Goal: Transaction & Acquisition: Purchase product/service

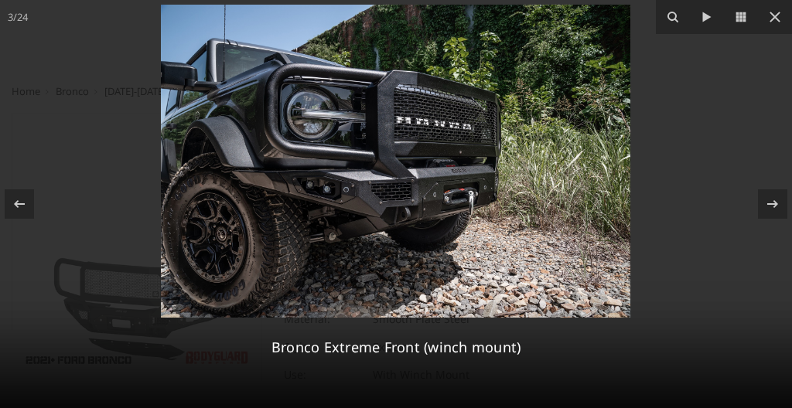
select select "4022"
select select "4020"
select select "4018"
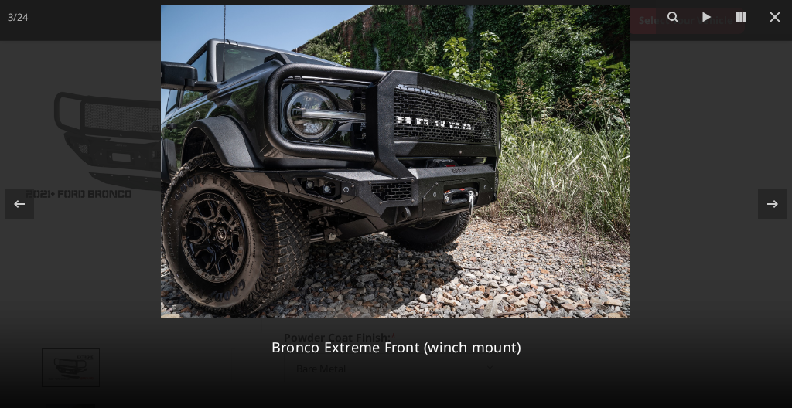
scroll to position [166, 0]
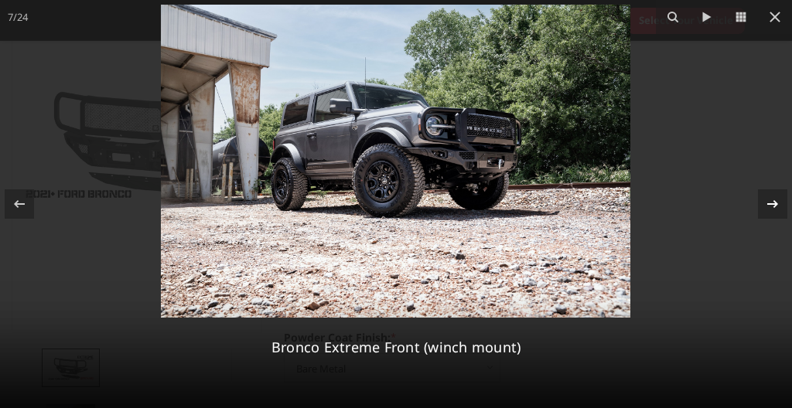
click at [769, 199] on icon at bounding box center [772, 204] width 19 height 19
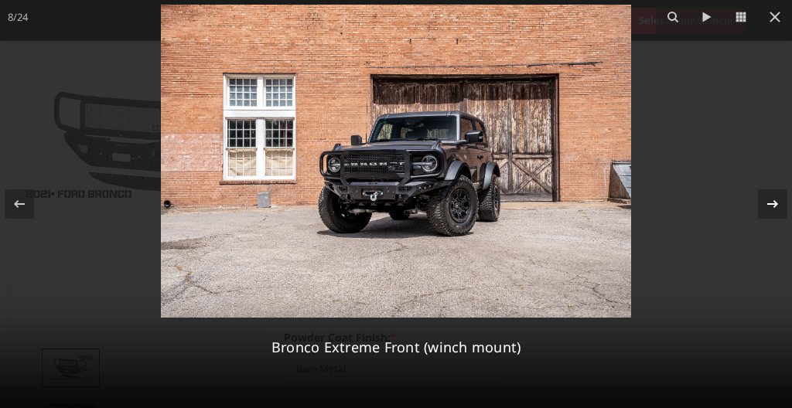
click at [769, 199] on icon at bounding box center [772, 204] width 19 height 19
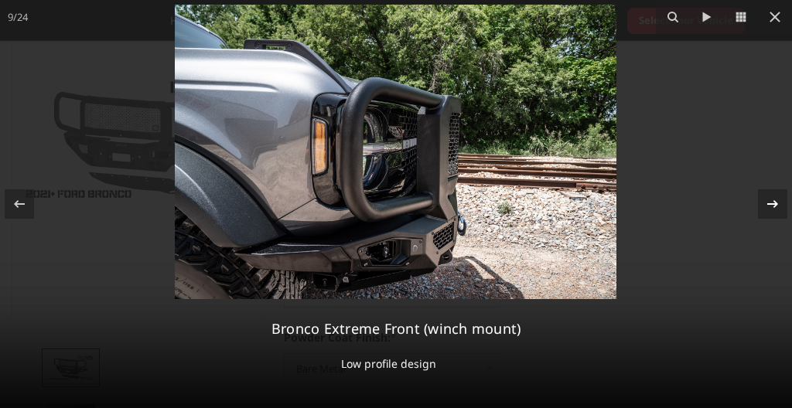
click at [769, 199] on icon at bounding box center [772, 204] width 19 height 19
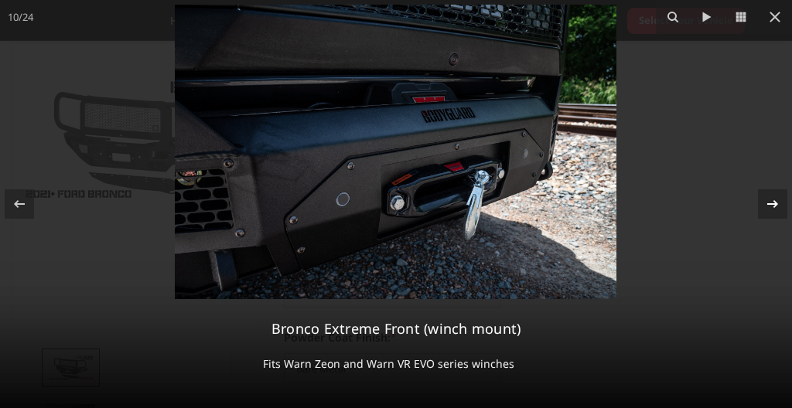
click at [769, 199] on icon at bounding box center [772, 204] width 19 height 19
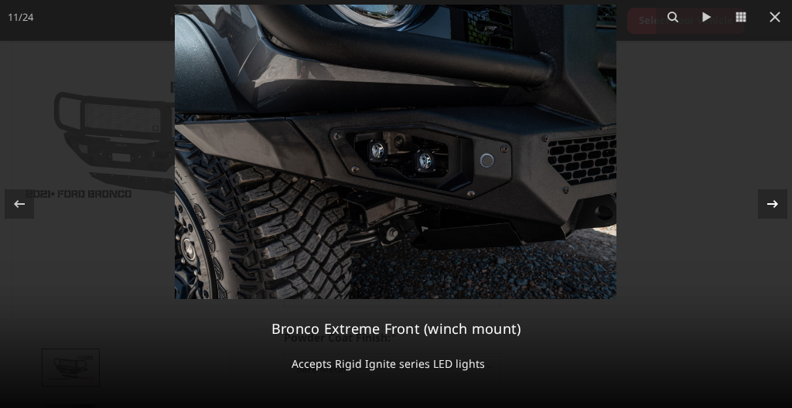
click at [769, 199] on icon at bounding box center [772, 204] width 19 height 19
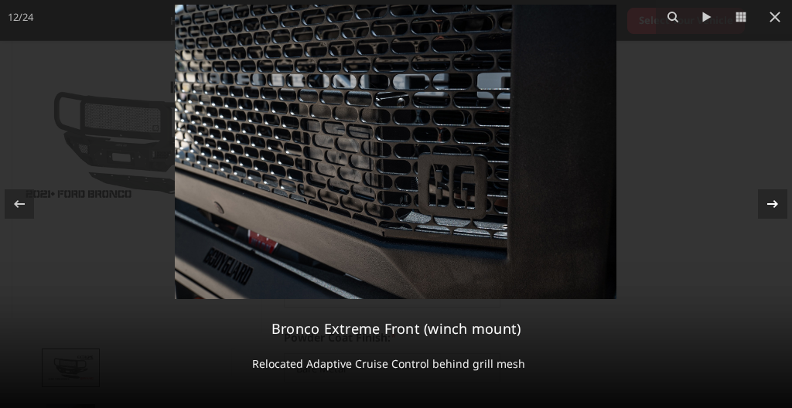
click at [769, 199] on icon at bounding box center [772, 204] width 19 height 19
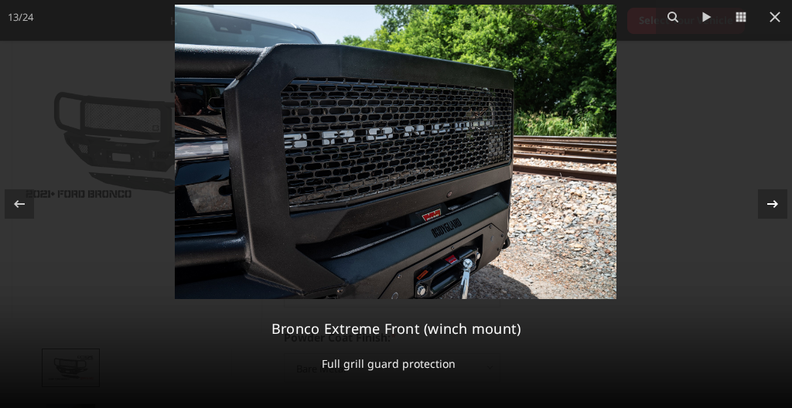
click at [769, 199] on icon at bounding box center [772, 204] width 19 height 19
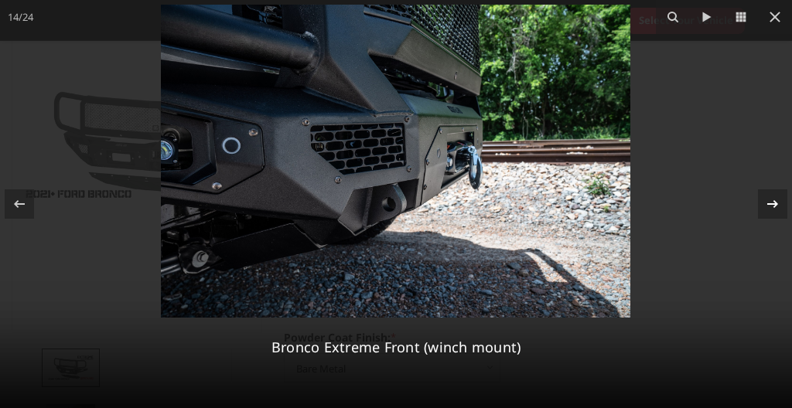
click at [769, 199] on icon at bounding box center [772, 204] width 19 height 19
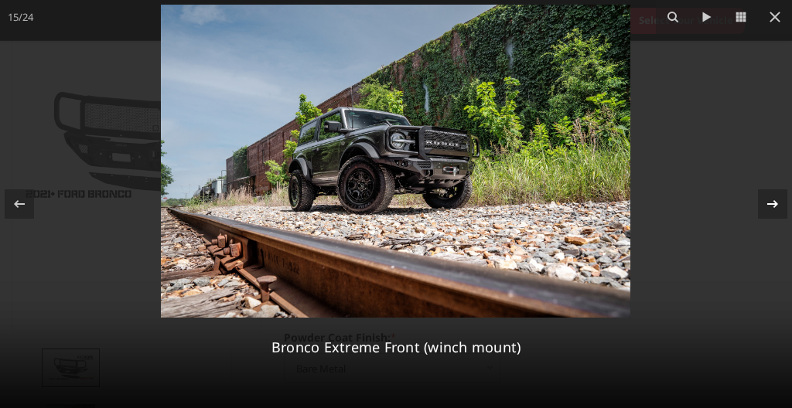
click at [769, 199] on icon at bounding box center [772, 204] width 19 height 19
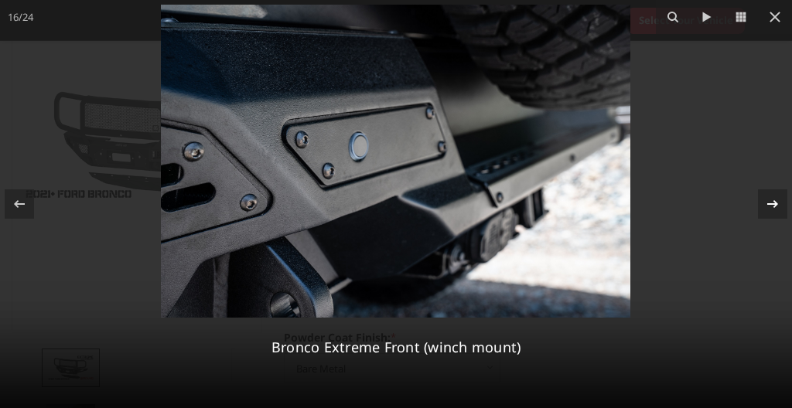
click at [769, 199] on icon at bounding box center [772, 204] width 19 height 19
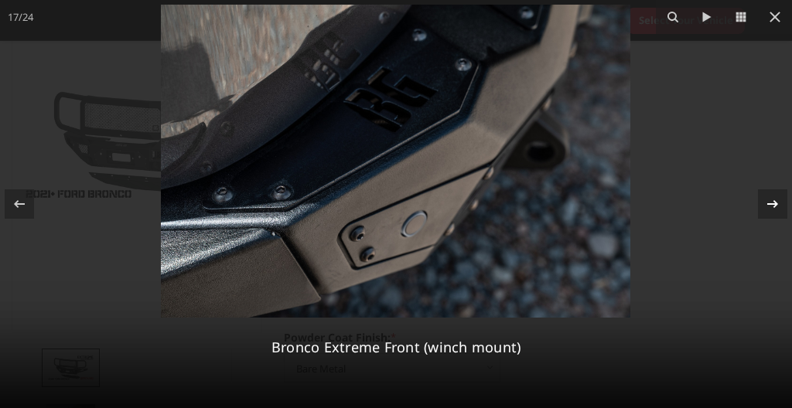
click at [769, 199] on icon at bounding box center [772, 204] width 19 height 19
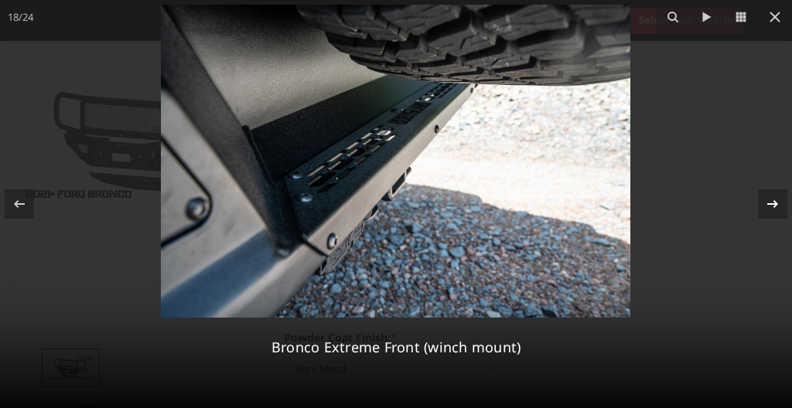
click at [769, 199] on icon at bounding box center [772, 204] width 19 height 19
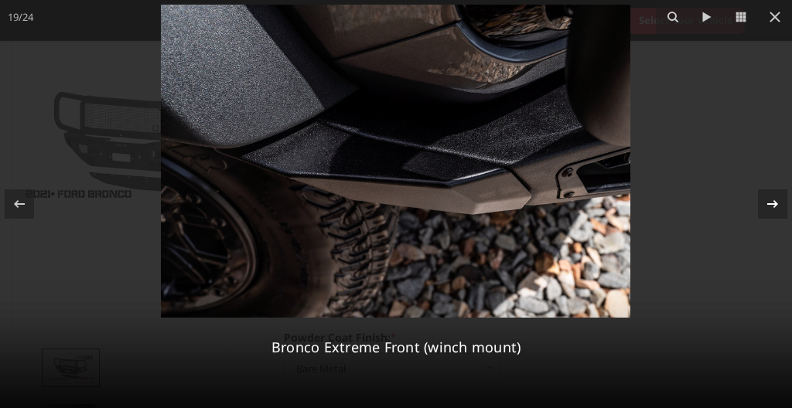
click at [769, 199] on icon at bounding box center [772, 204] width 19 height 19
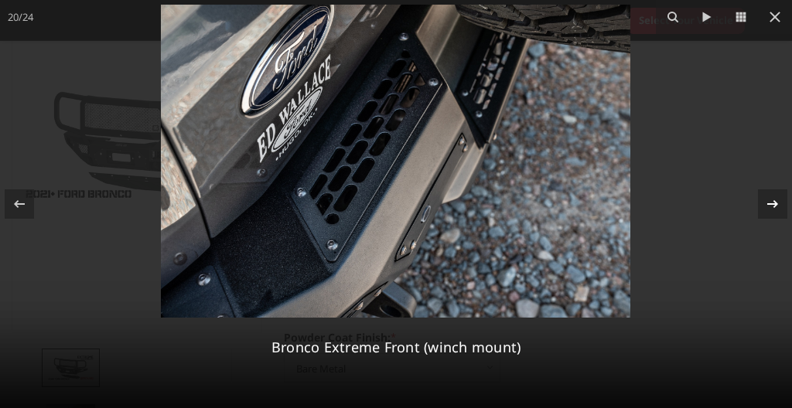
click at [768, 200] on icon at bounding box center [772, 204] width 19 height 19
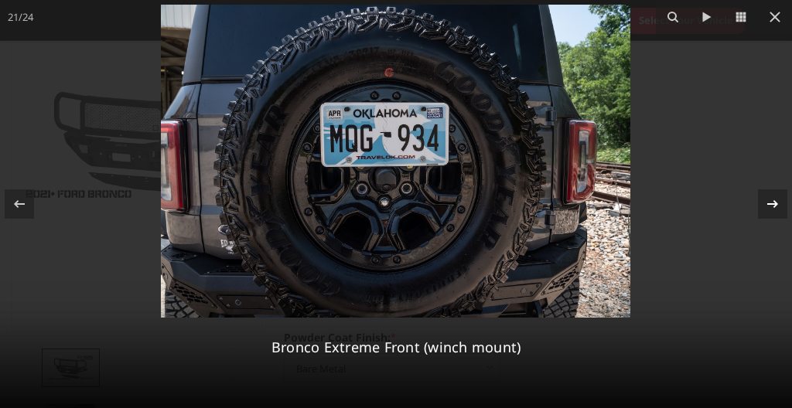
click at [768, 198] on icon at bounding box center [772, 204] width 19 height 19
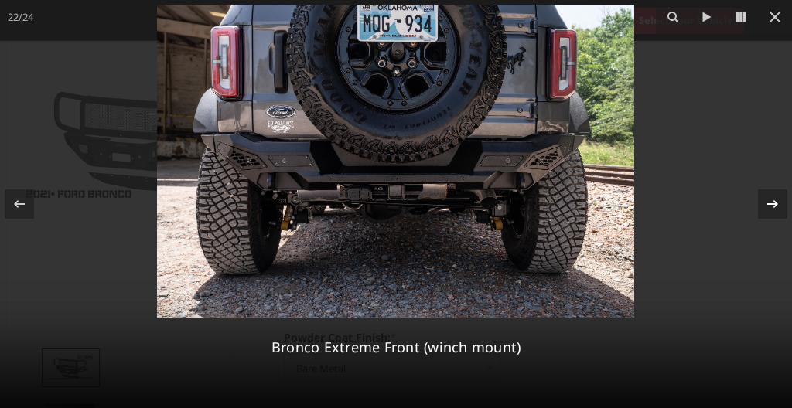
click at [767, 198] on icon at bounding box center [772, 204] width 19 height 19
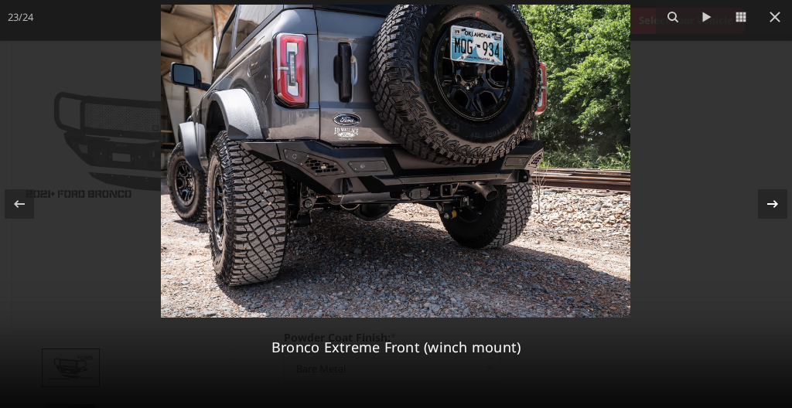
click at [767, 199] on icon at bounding box center [772, 204] width 19 height 19
